Goal: Information Seeking & Learning: Learn about a topic

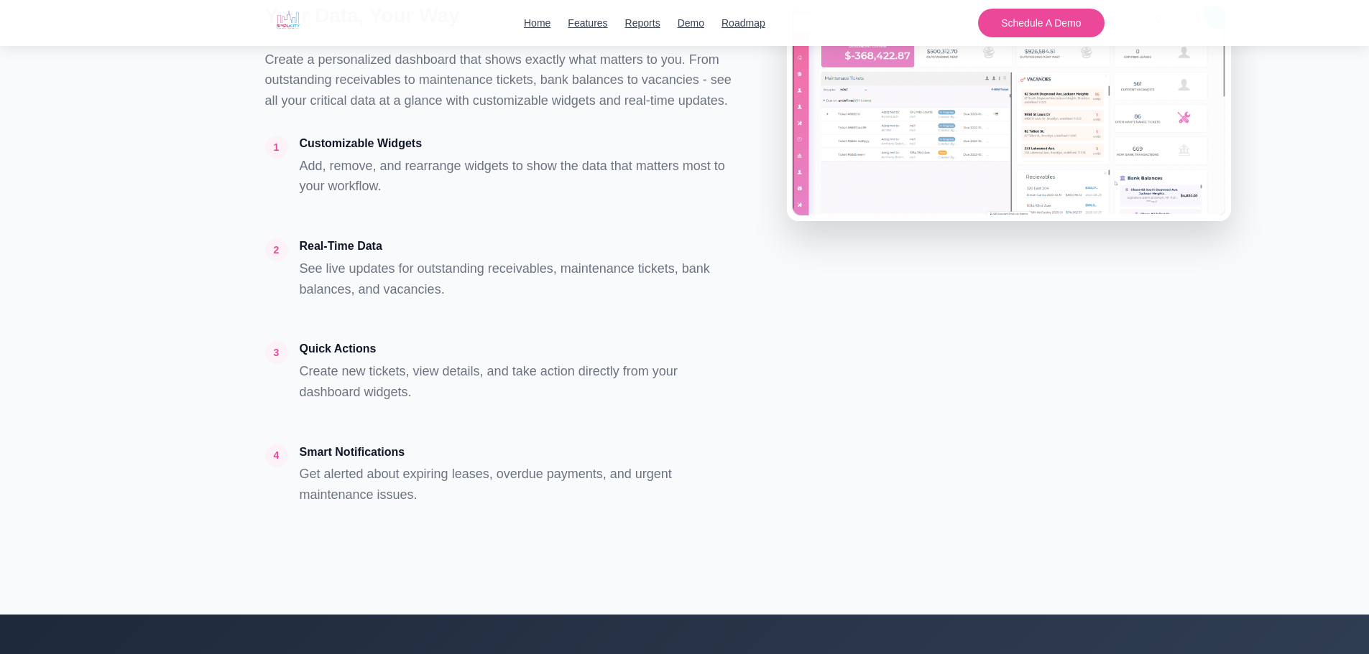
scroll to position [13366, 0]
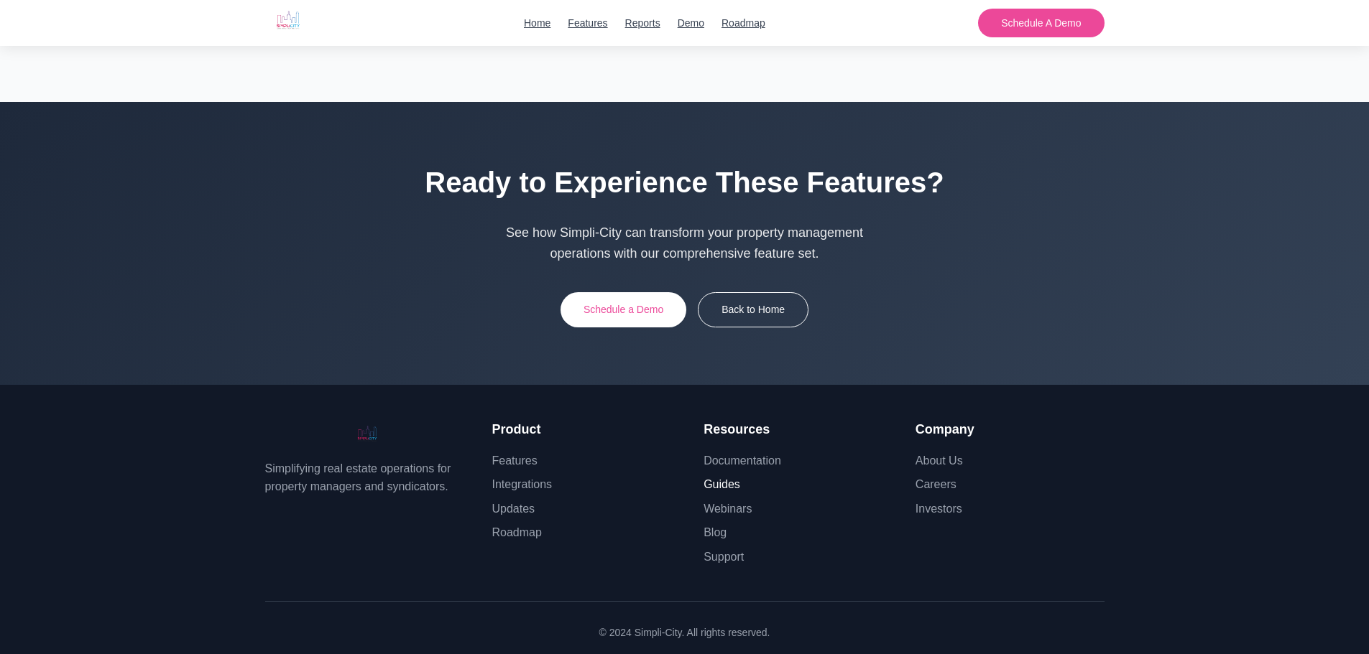
click at [716, 478] on link "Guides" at bounding box center [721, 484] width 37 height 12
click at [727, 478] on link "Guides" at bounding box center [721, 484] width 37 height 12
click at [721, 503] on link "Webinars" at bounding box center [727, 509] width 48 height 12
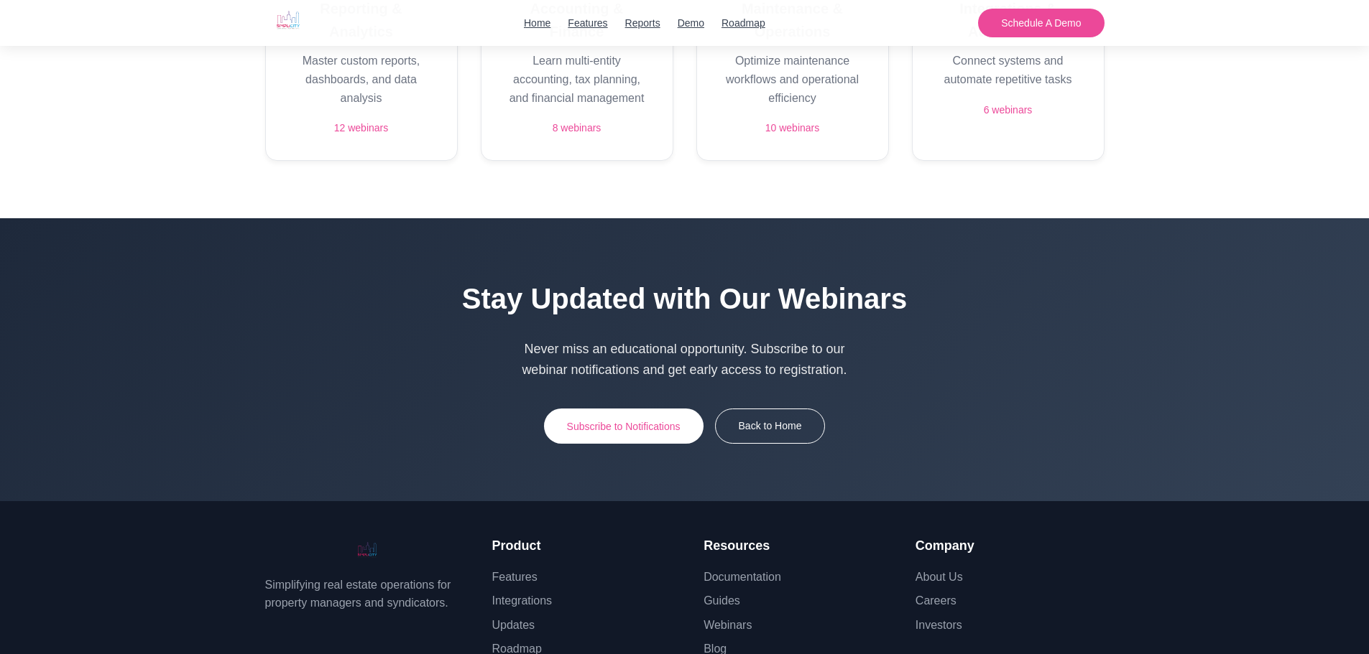
scroll to position [2070, 0]
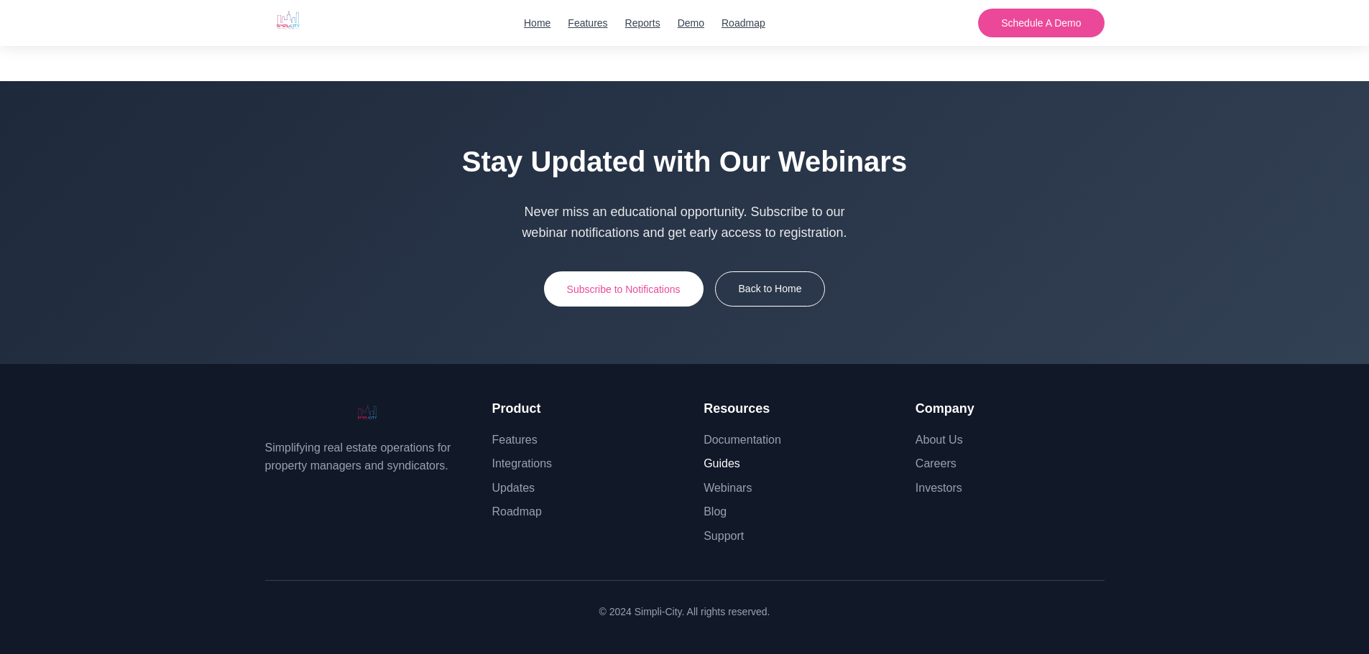
click at [727, 465] on link "Guides" at bounding box center [721, 464] width 37 height 12
